Goal: Find contact information: Find contact information

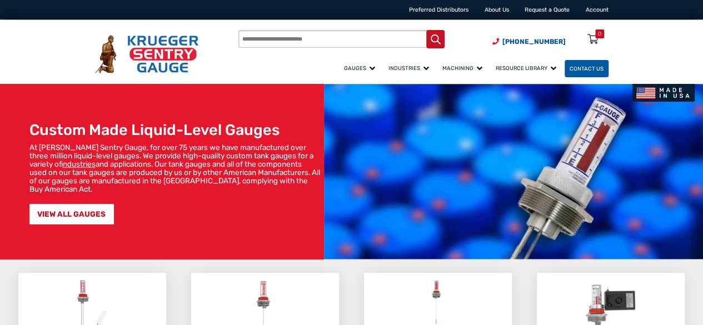
click at [578, 66] on link "Contact Us" at bounding box center [587, 68] width 44 height 17
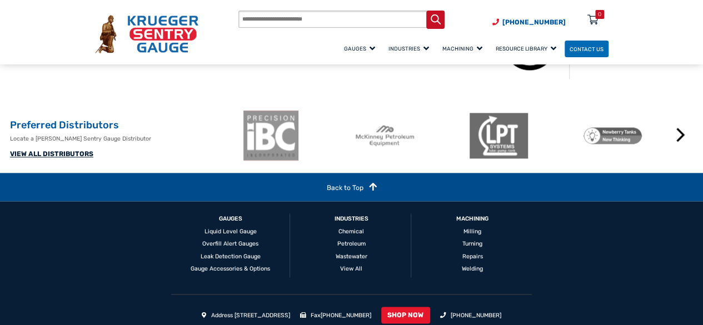
scroll to position [722, 0]
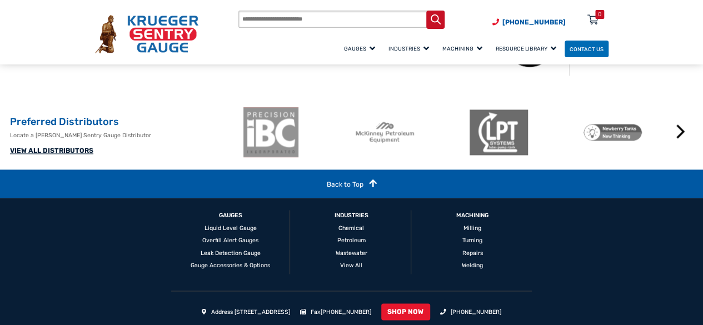
click at [57, 154] on link "VIEW ALL DISTRIBUTORS" at bounding box center [51, 151] width 83 height 8
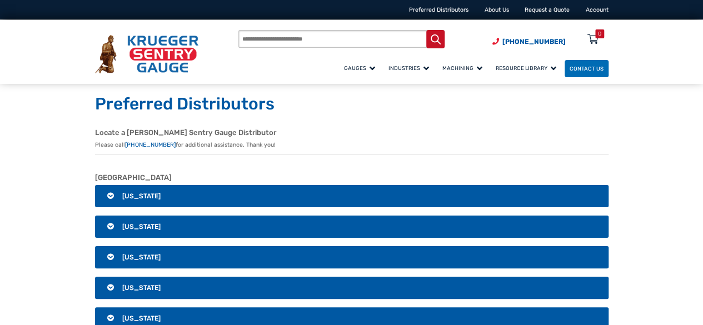
scroll to position [56, 0]
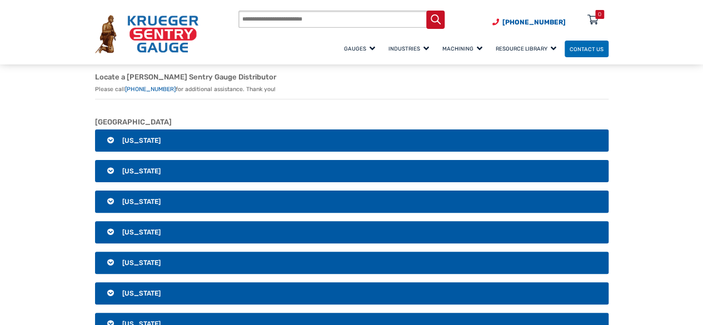
click at [138, 135] on h3 "Alabama" at bounding box center [351, 140] width 513 height 22
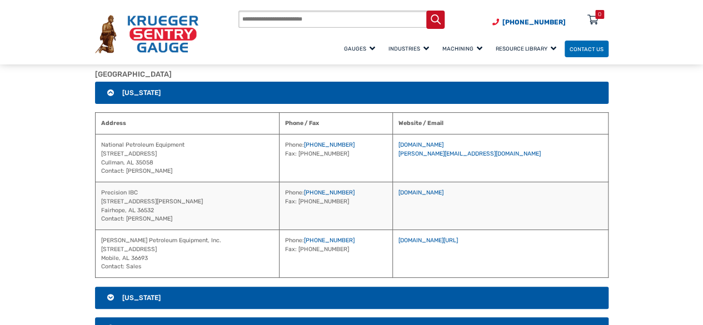
scroll to position [222, 0]
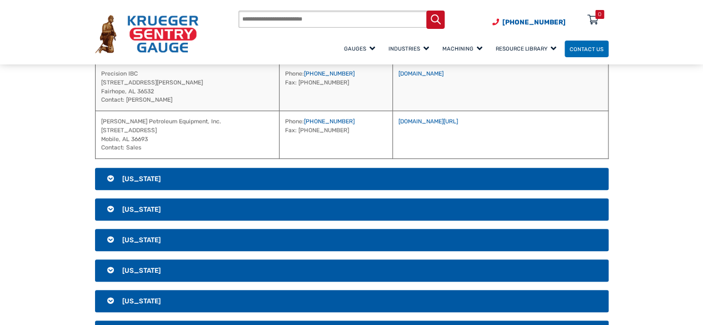
click at [161, 176] on h3 "Alaska" at bounding box center [351, 179] width 513 height 22
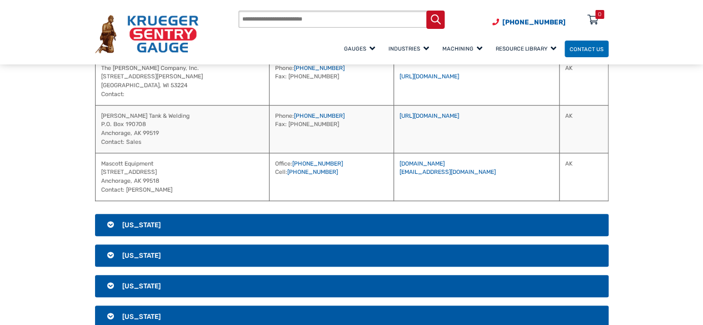
scroll to position [213, 0]
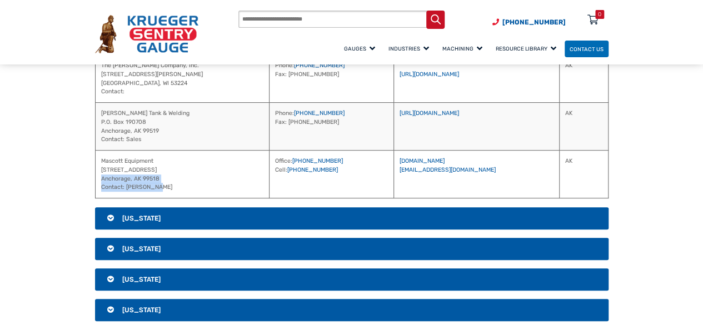
click at [215, 187] on td "Mascott Equipment 5610 Silverado Way #3 Anchorage, AK 99518 Contact: Al Kubena" at bounding box center [182, 175] width 174 height 48
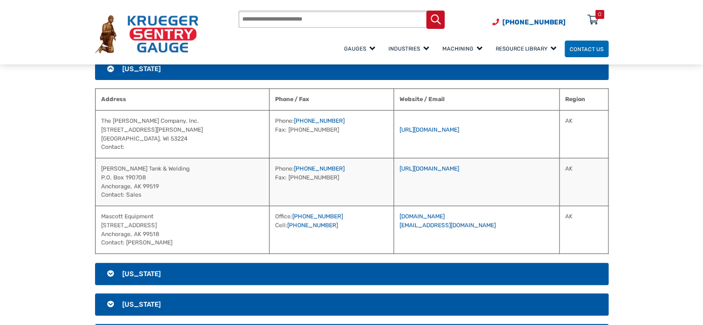
click at [269, 160] on td "Greer Tank & Welding P.O. Box 190708 Anchorage, AK 99519 Contact: Sales" at bounding box center [182, 182] width 174 height 48
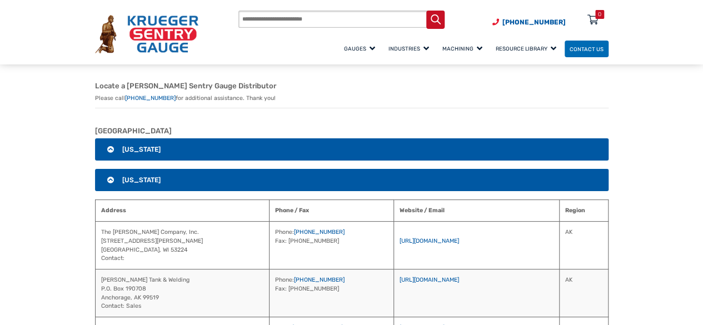
click at [253, 169] on h3 "Alaska" at bounding box center [351, 180] width 513 height 22
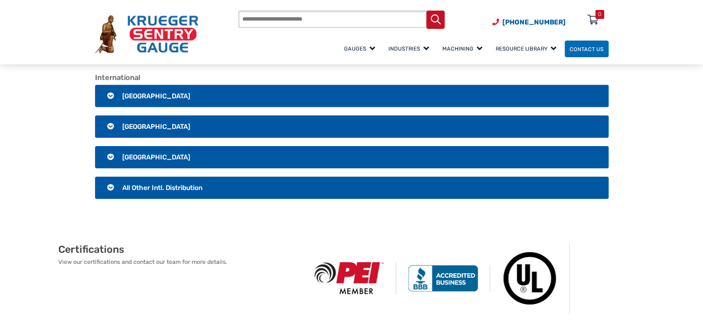
scroll to position [1769, 0]
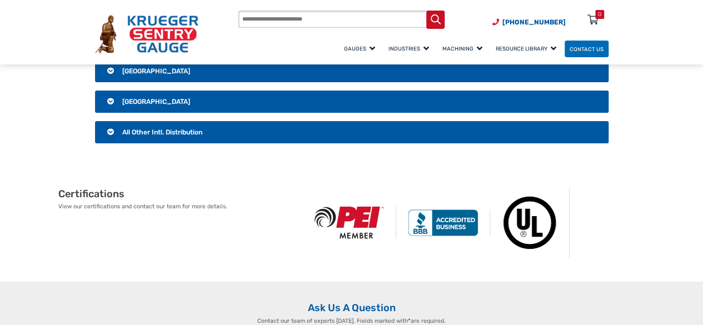
click at [130, 128] on span "All Other Intl. Distribution" at bounding box center [162, 132] width 80 height 8
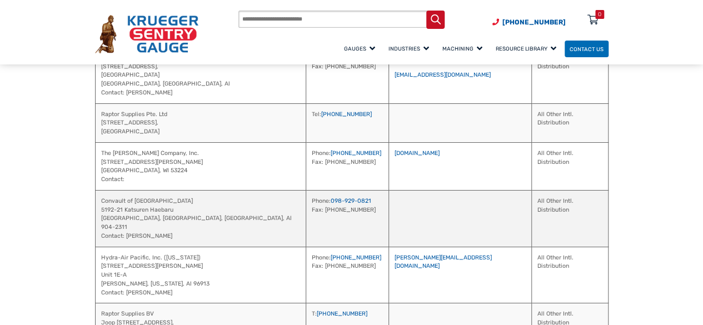
scroll to position [1936, 0]
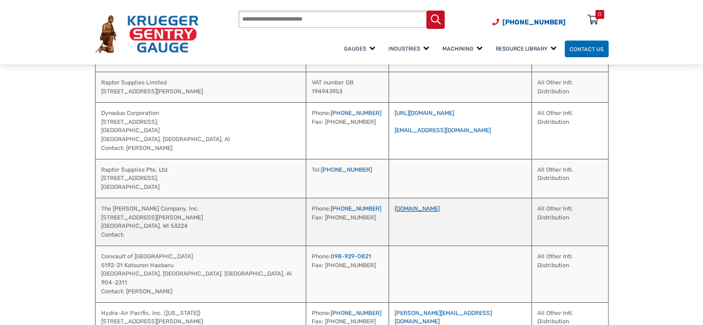
click at [404, 205] on link "www.jmesales.com" at bounding box center [417, 208] width 45 height 7
